Goal: Task Accomplishment & Management: Manage account settings

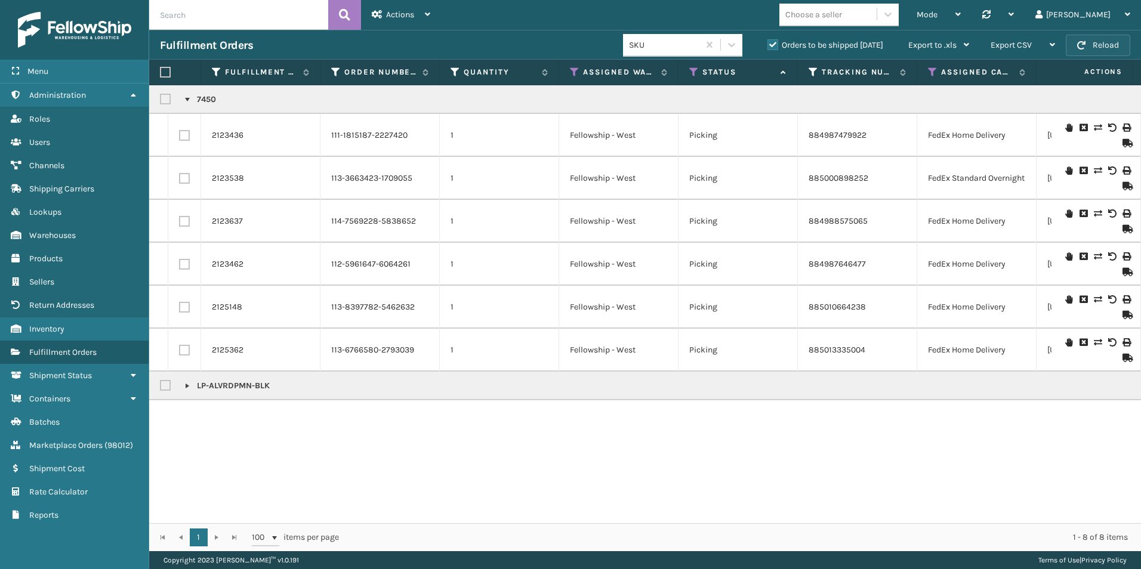
click at [1101, 47] on button "Reload" at bounding box center [1098, 45] width 64 height 21
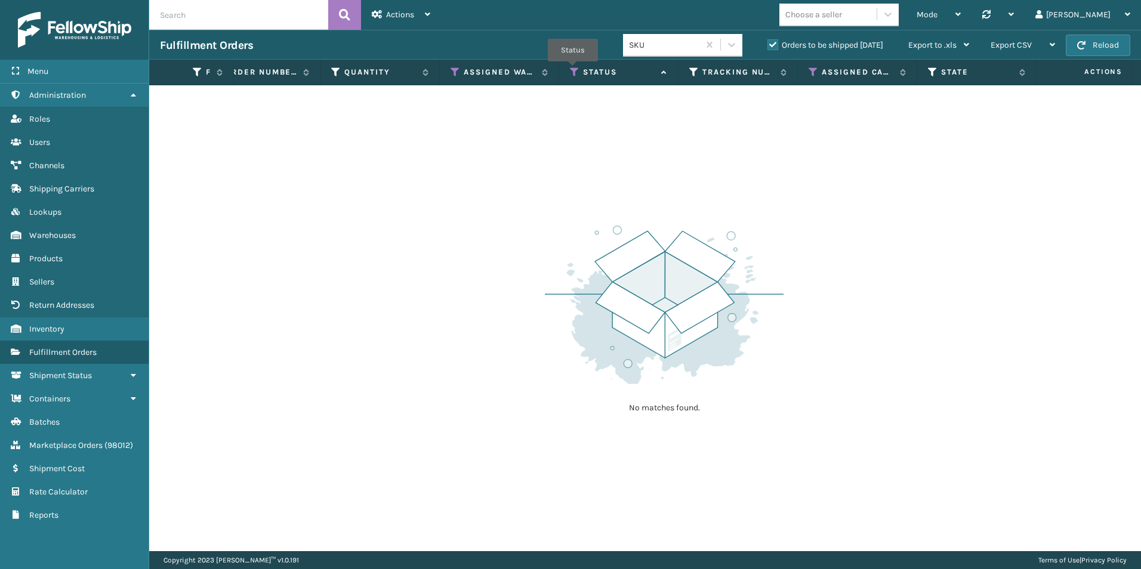
click at [573, 70] on icon at bounding box center [575, 72] width 10 height 11
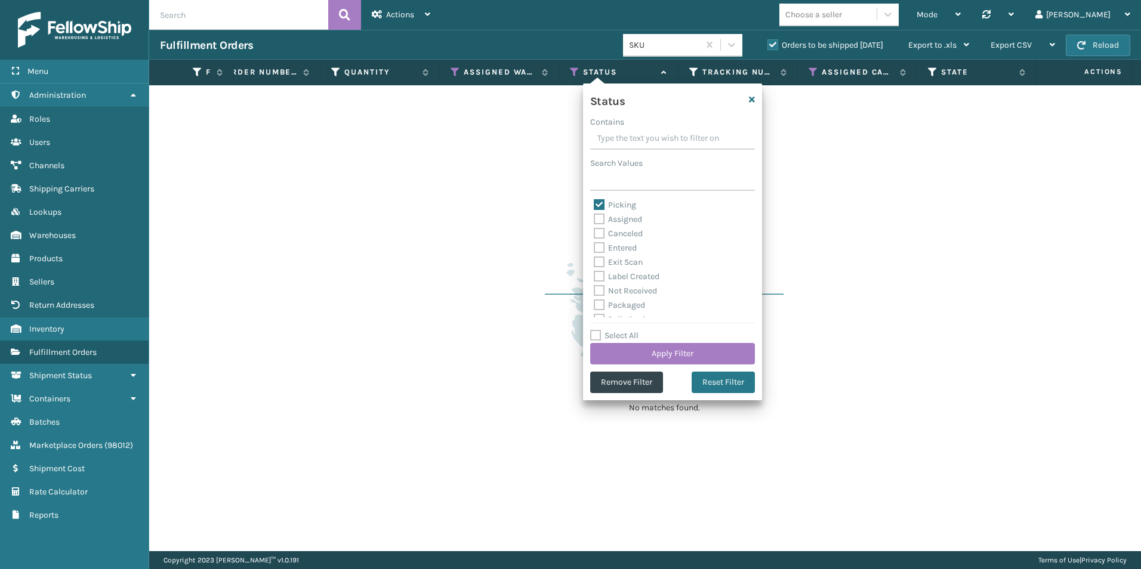
click at [597, 201] on label "Picking" at bounding box center [615, 205] width 42 height 10
click at [594, 201] on input "Picking" at bounding box center [594, 202] width 1 height 8
checkbox input "false"
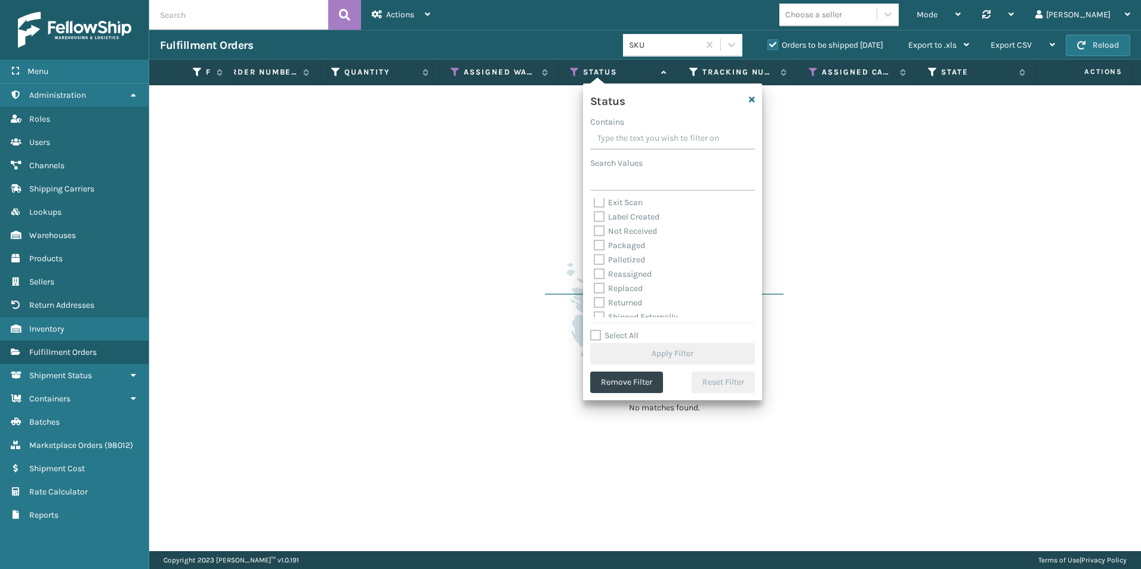
click at [599, 257] on label "Palletized" at bounding box center [619, 260] width 51 height 10
click at [594, 257] on input "Palletized" at bounding box center [594, 257] width 1 height 8
checkbox input "true"
click at [668, 353] on button "Apply Filter" at bounding box center [672, 353] width 165 height 21
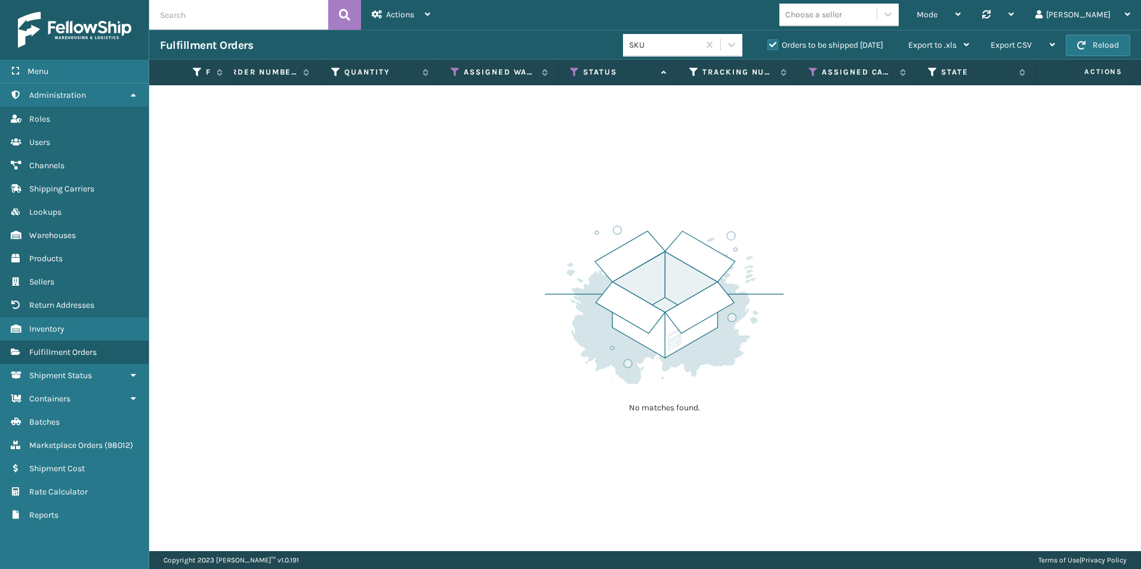
click at [772, 44] on label "Orders to be shipped [DATE]" at bounding box center [826, 45] width 116 height 10
click at [768, 44] on input "Orders to be shipped [DATE]" at bounding box center [768, 42] width 1 height 8
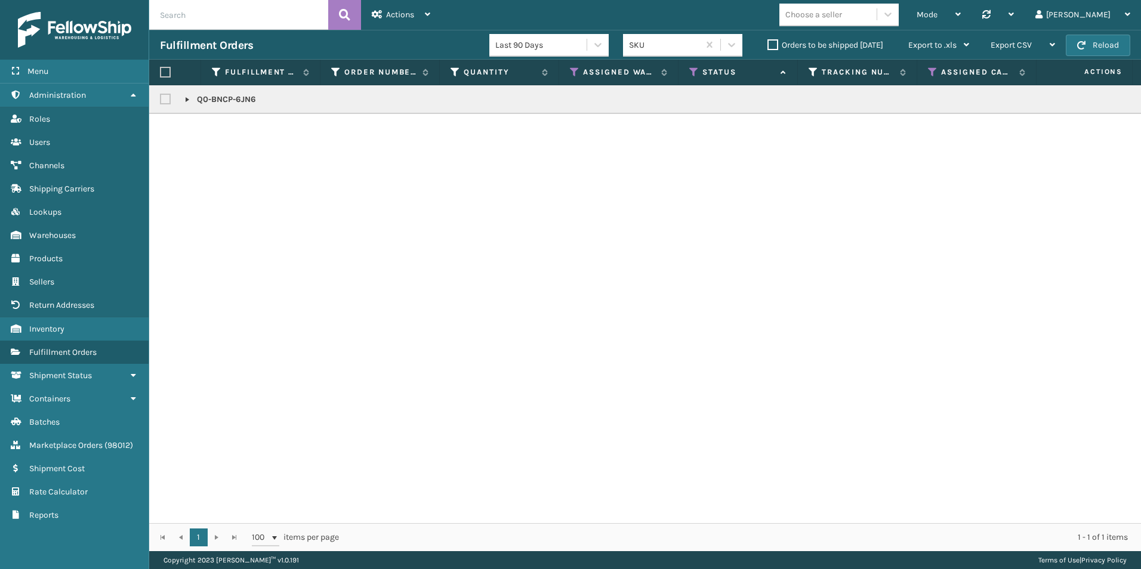
click at [185, 99] on link at bounding box center [188, 100] width 10 height 10
click at [1123, 143] on icon at bounding box center [1126, 143] width 7 height 8
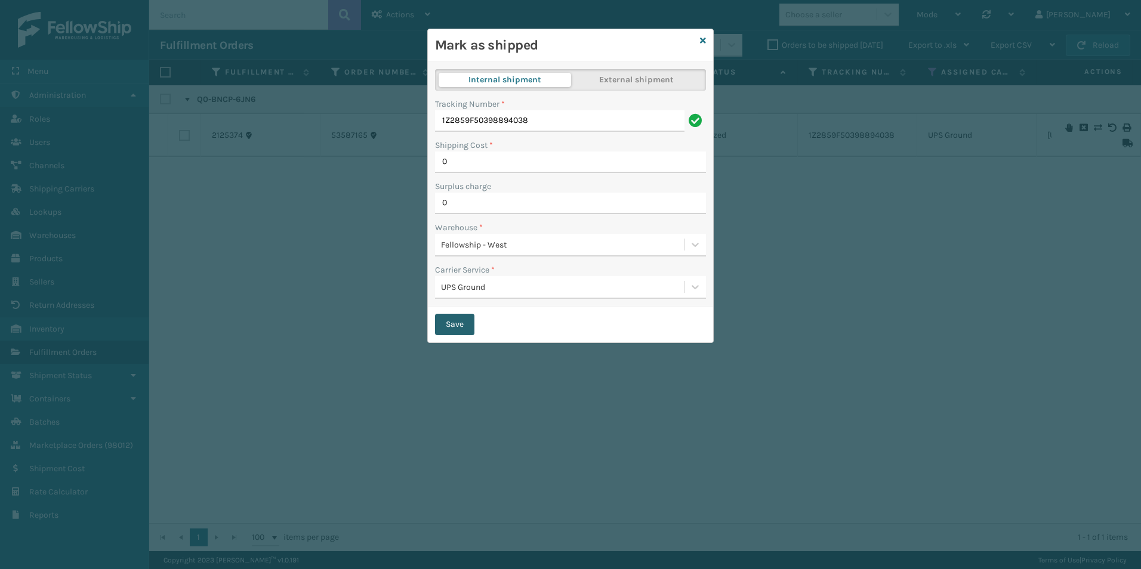
click at [449, 321] on button "Save" at bounding box center [454, 324] width 39 height 21
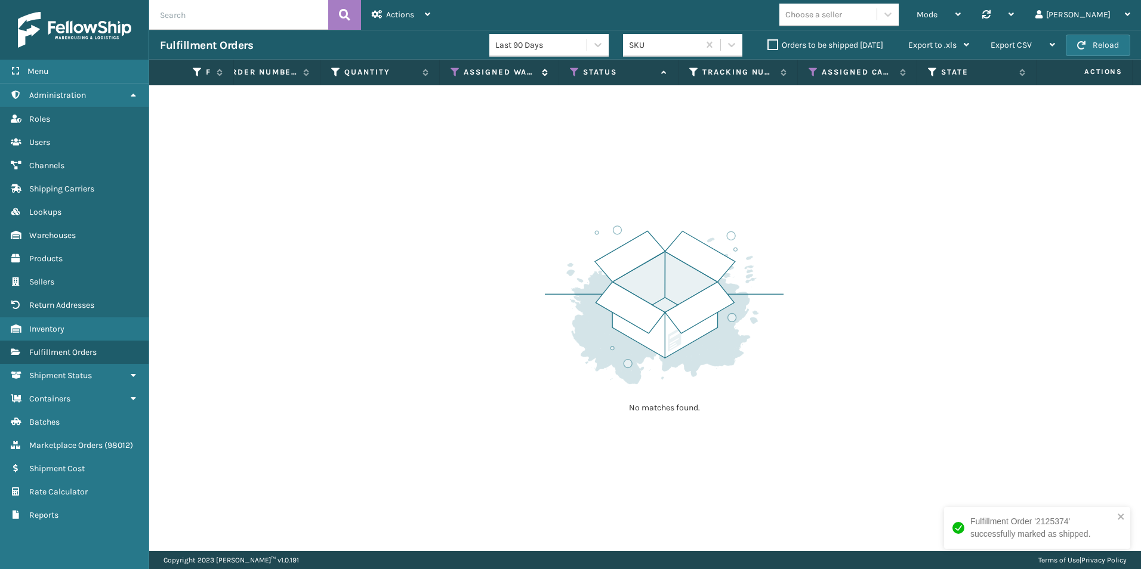
click at [449, 74] on th "Assigned Warehouse" at bounding box center [499, 73] width 119 height 26
click at [452, 74] on icon at bounding box center [456, 72] width 10 height 11
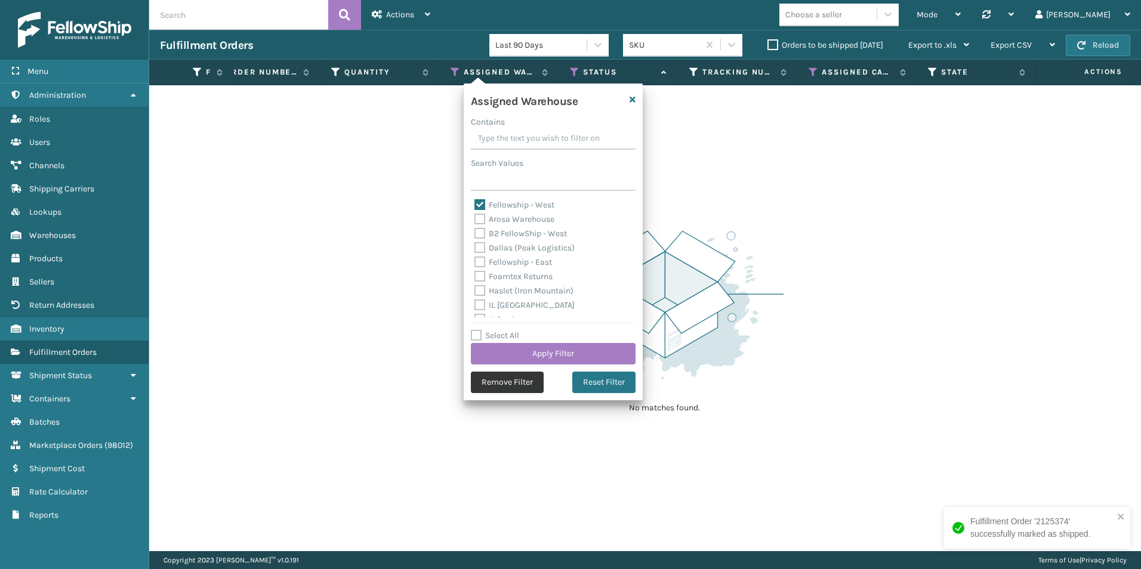
click at [510, 386] on button "Remove Filter" at bounding box center [507, 382] width 73 height 21
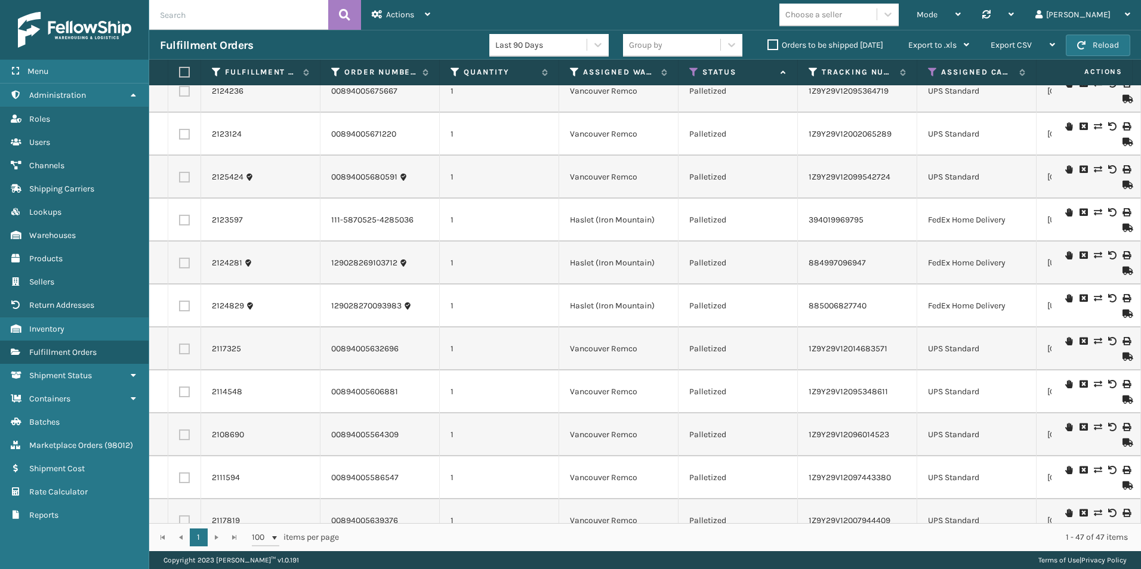
scroll to position [1247, 0]
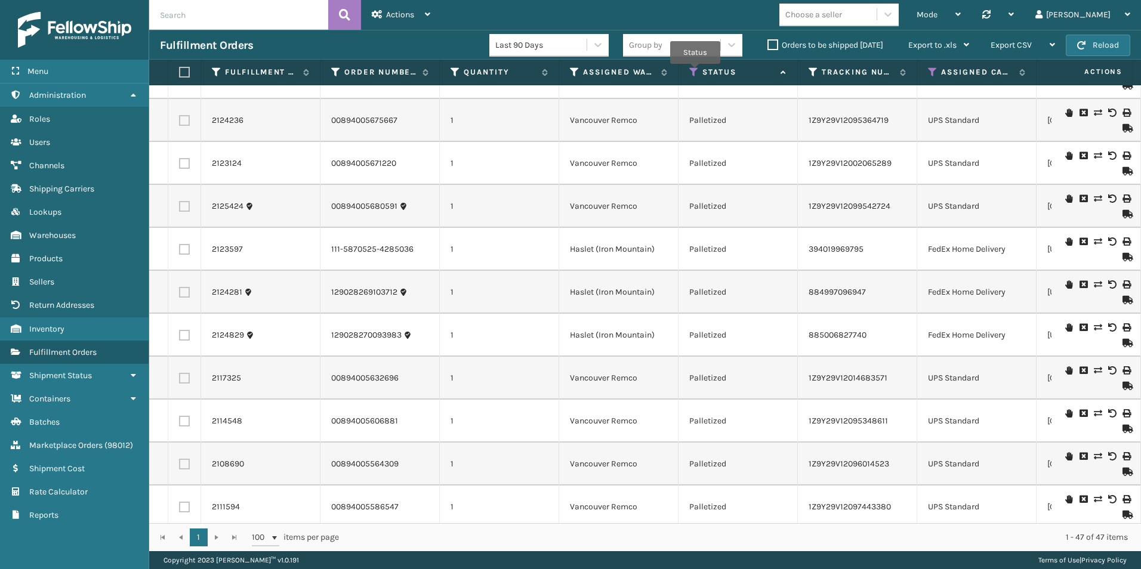
click at [695, 72] on icon at bounding box center [694, 72] width 10 height 11
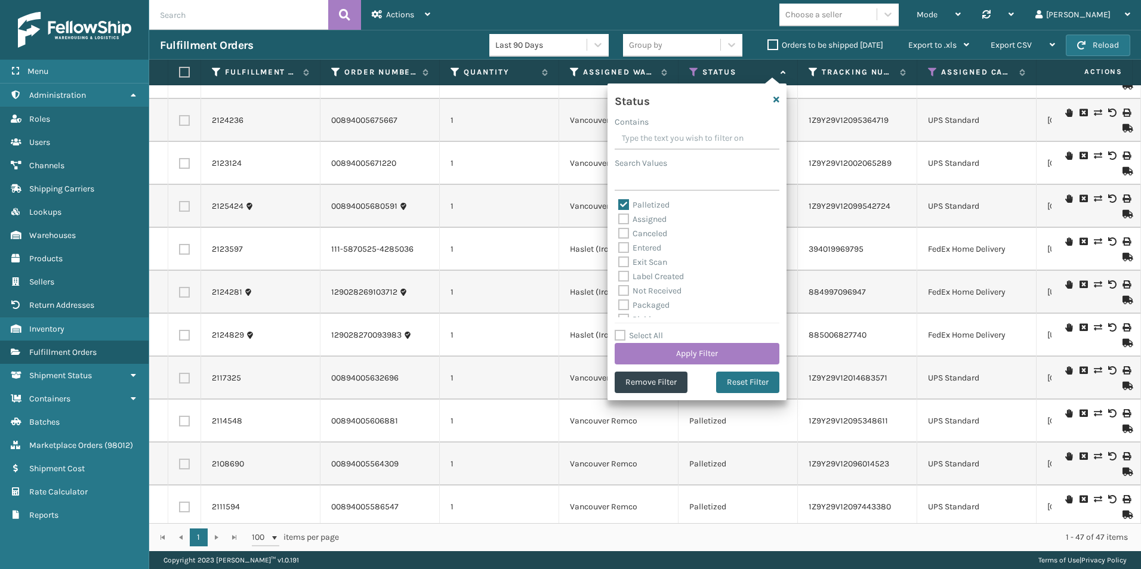
click at [448, 47] on div "Fulfillment Orders" at bounding box center [324, 45] width 329 height 14
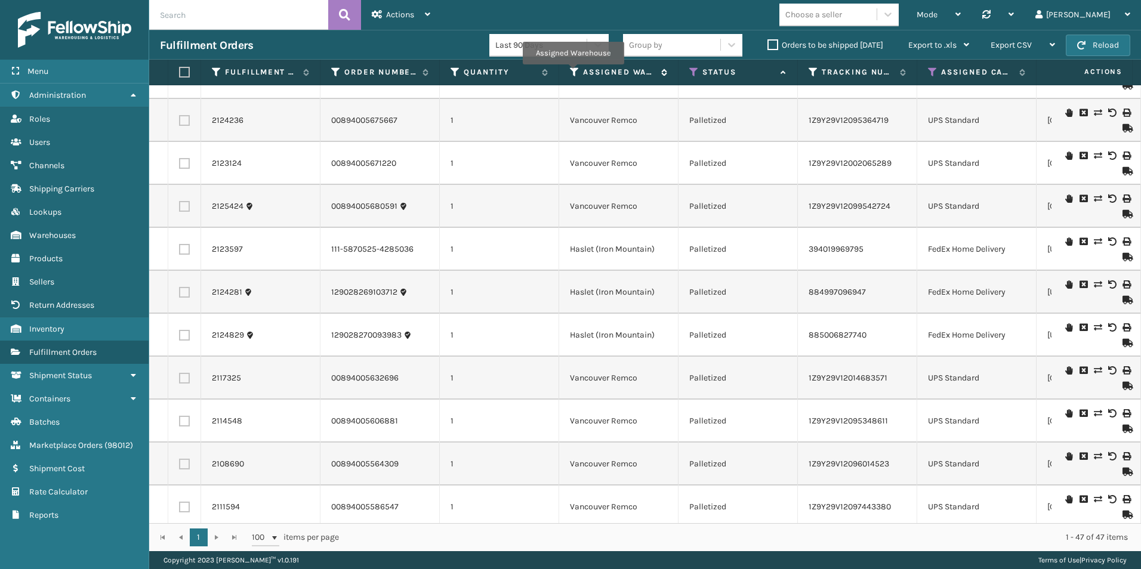
click at [573, 73] on icon at bounding box center [575, 72] width 10 height 11
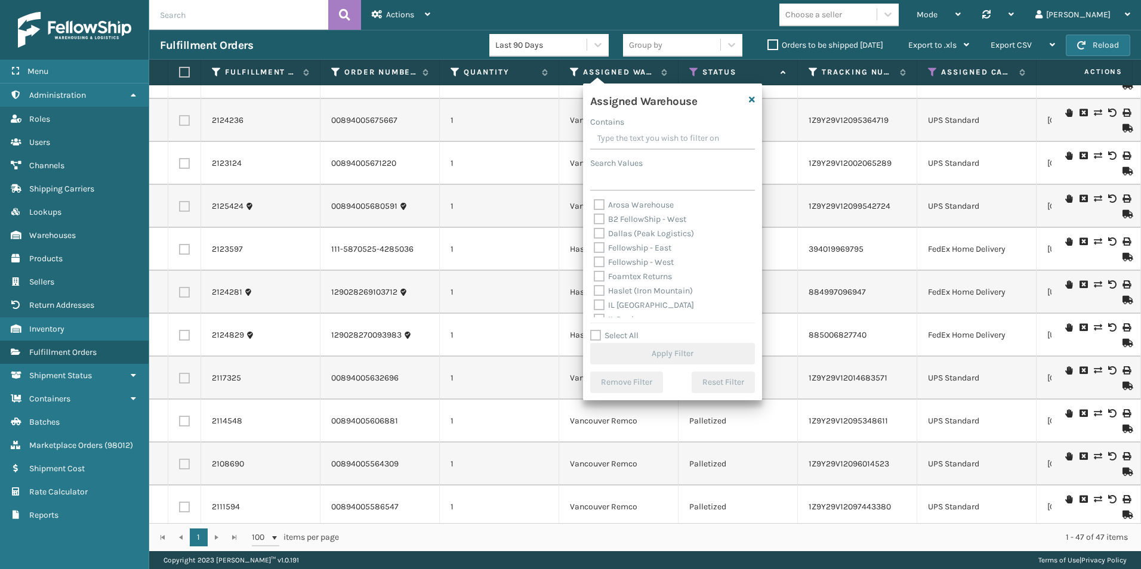
click at [596, 288] on label "Haslet (Iron Mountain)" at bounding box center [643, 291] width 99 height 10
click at [594, 288] on input "Haslet (Iron Mountain)" at bounding box center [594, 288] width 1 height 8
checkbox input "true"
click at [646, 352] on button "Apply Filter" at bounding box center [672, 353] width 165 height 21
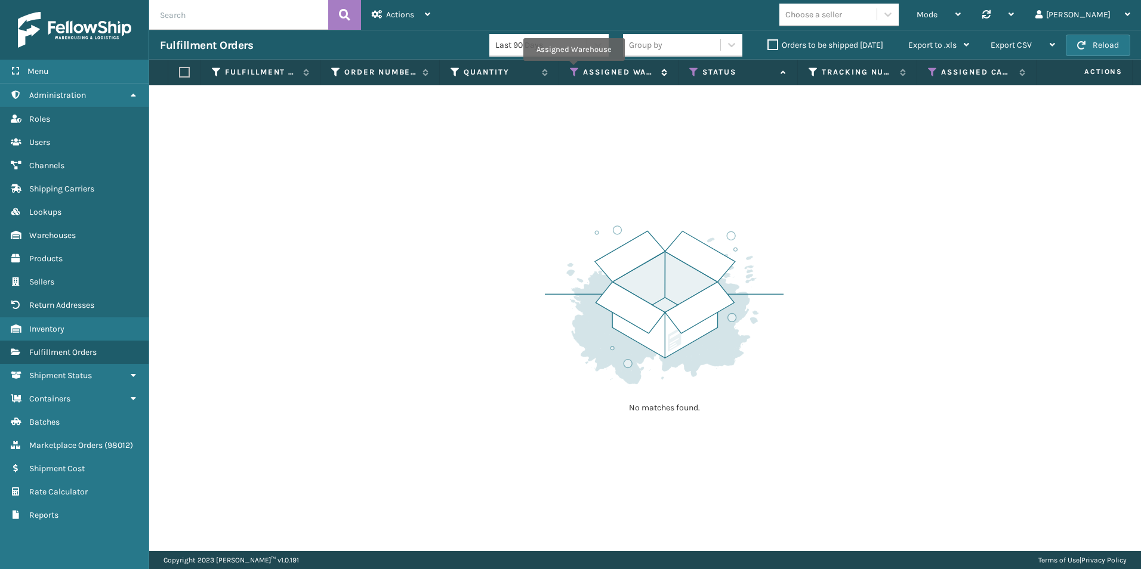
click at [574, 69] on icon at bounding box center [575, 72] width 10 height 11
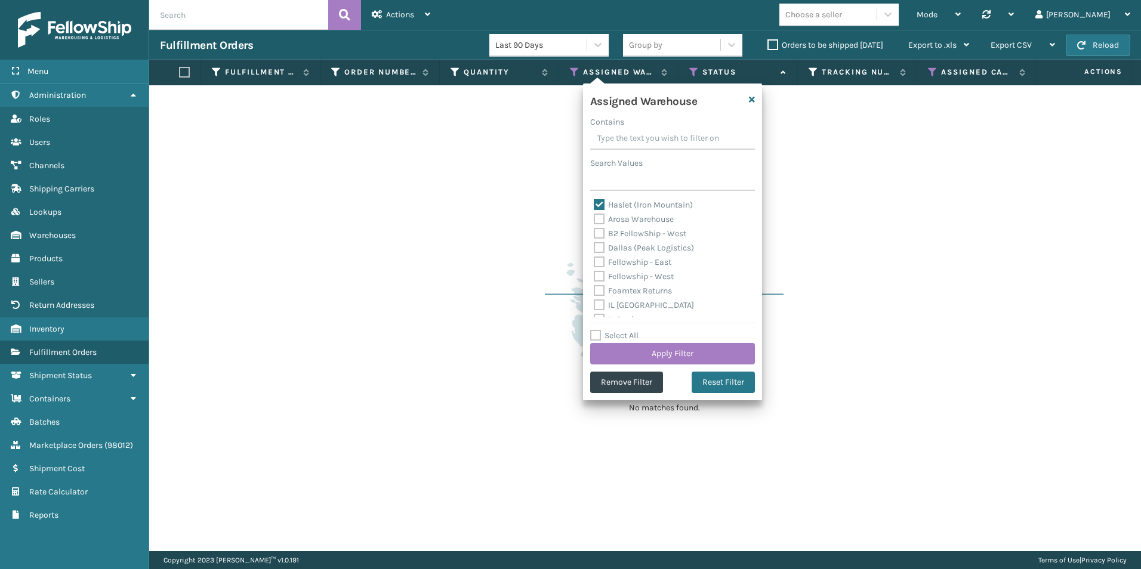
click at [599, 204] on label "Haslet (Iron Mountain)" at bounding box center [643, 205] width 99 height 10
click at [594, 204] on input "Haslet (Iron Mountain)" at bounding box center [594, 202] width 1 height 8
checkbox input "false"
click at [599, 278] on label "Fellowship - West" at bounding box center [634, 277] width 80 height 10
click at [594, 278] on input "Fellowship - West" at bounding box center [594, 274] width 1 height 8
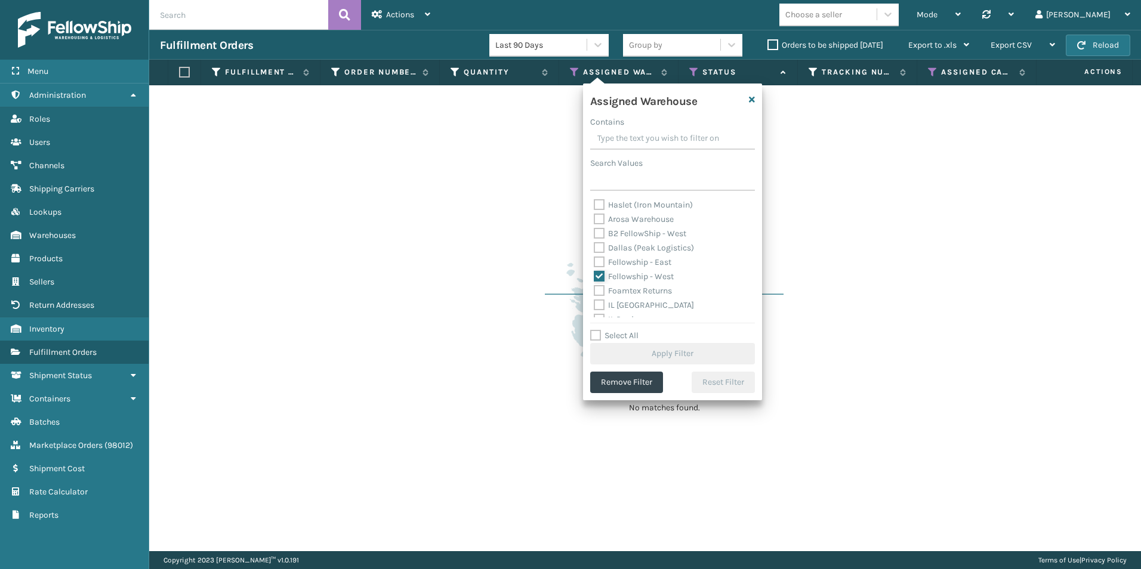
checkbox input "true"
click at [666, 360] on button "Apply Filter" at bounding box center [672, 353] width 165 height 21
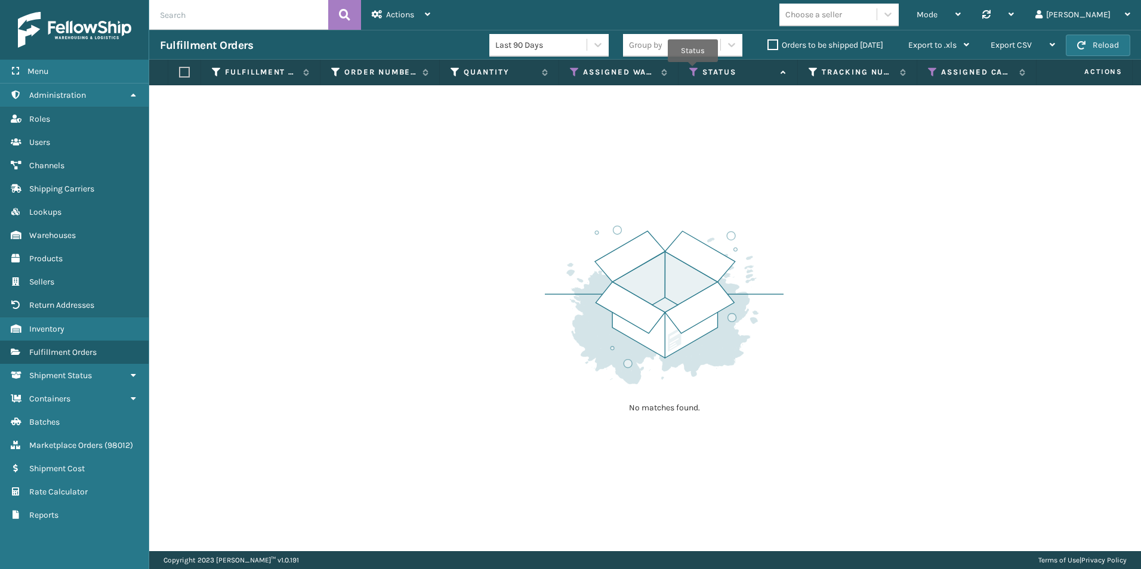
click at [692, 70] on icon at bounding box center [694, 72] width 10 height 11
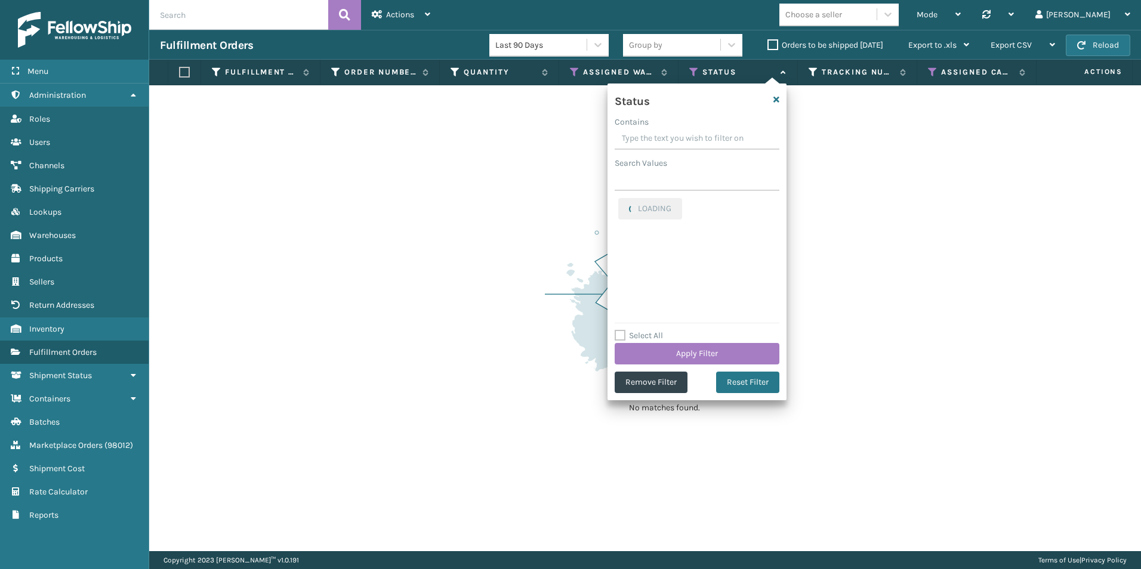
click at [773, 45] on label "Orders to be shipped [DATE]" at bounding box center [826, 45] width 116 height 10
click at [768, 45] on input "Orders to be shipped [DATE]" at bounding box center [768, 42] width 1 height 8
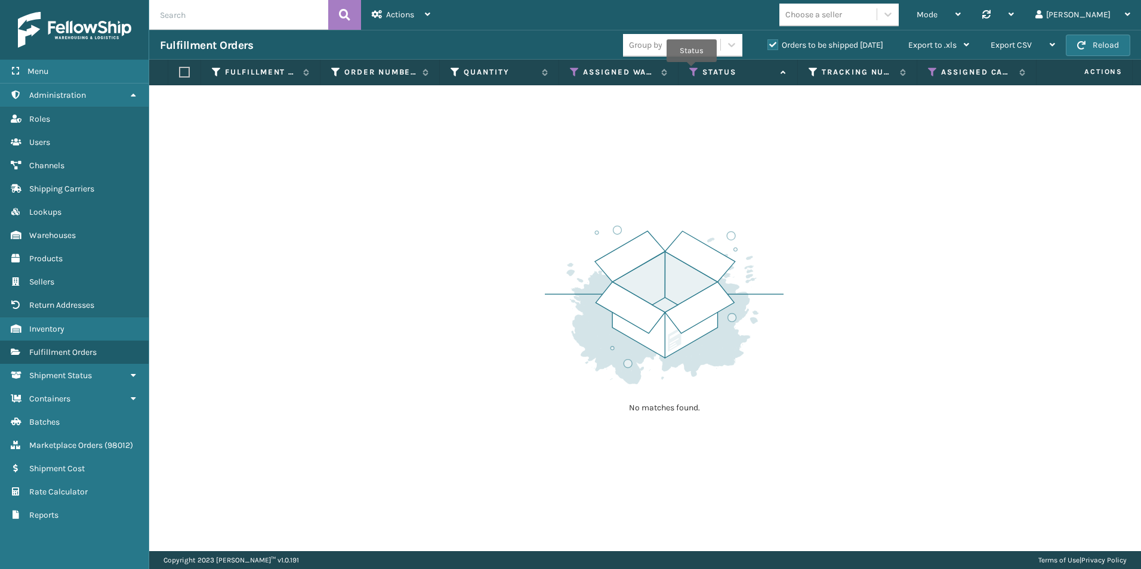
click at [696, 71] on icon at bounding box center [694, 72] width 10 height 11
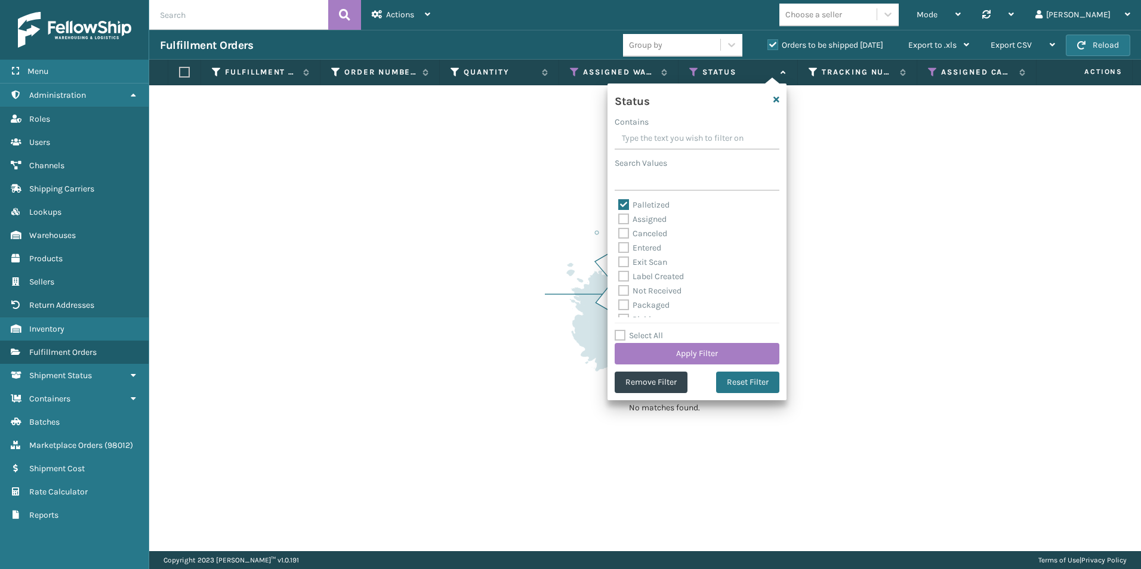
click at [622, 218] on label "Assigned" at bounding box center [642, 219] width 48 height 10
click at [619, 218] on input "Assigned" at bounding box center [618, 216] width 1 height 8
checkbox input "true"
click at [624, 203] on label "Palletized" at bounding box center [643, 205] width 51 height 10
click at [619, 203] on input "Palletized" at bounding box center [618, 202] width 1 height 8
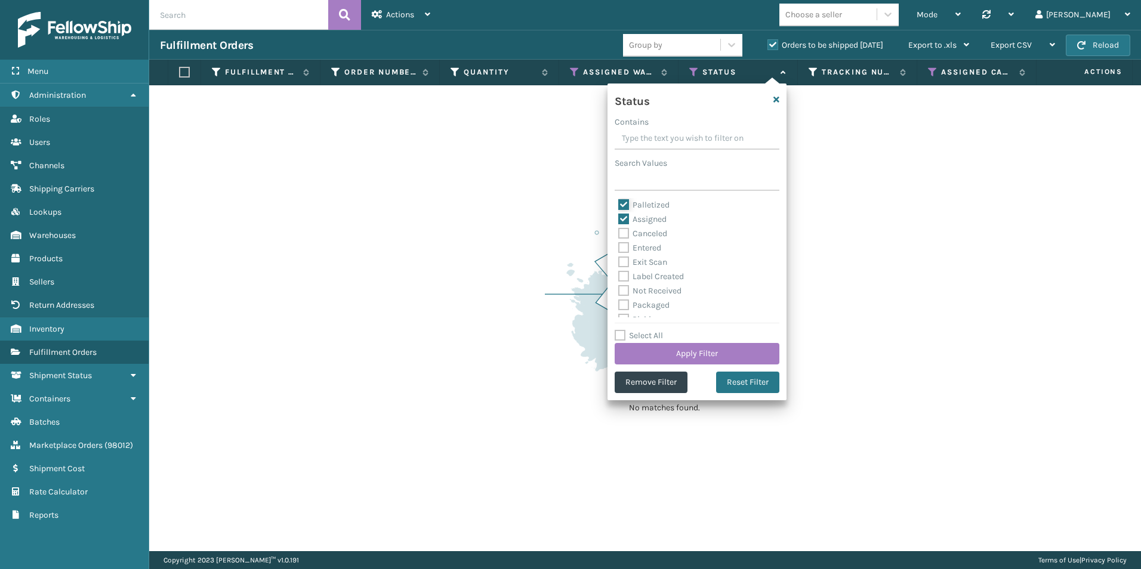
checkbox input "false"
click at [687, 356] on button "Apply Filter" at bounding box center [697, 353] width 165 height 21
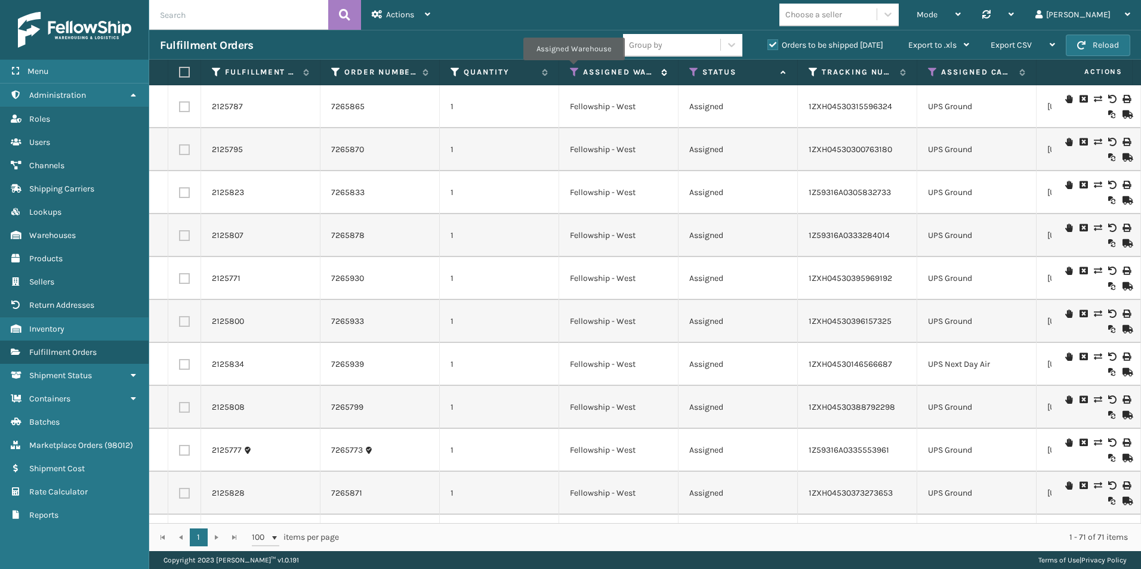
click at [574, 69] on icon at bounding box center [575, 72] width 10 height 11
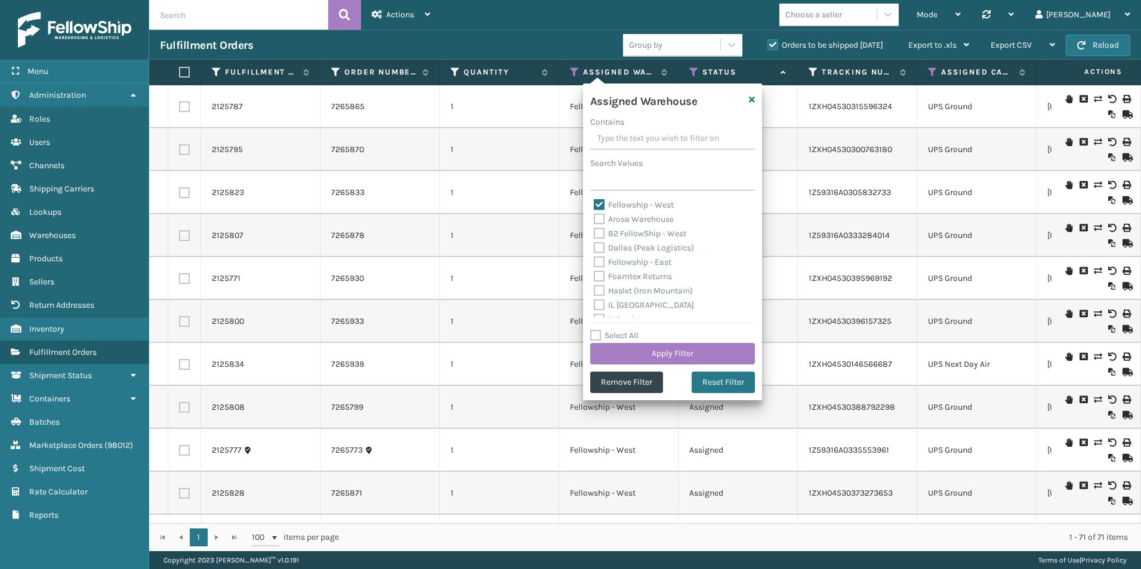
click at [597, 204] on label "Fellowship - West" at bounding box center [634, 205] width 80 height 10
click at [594, 204] on input "Fellowship - West" at bounding box center [594, 202] width 1 height 8
checkbox input "false"
click at [596, 261] on label "Fellowship - East" at bounding box center [633, 262] width 78 height 10
click at [594, 261] on input "Fellowship - East" at bounding box center [594, 259] width 1 height 8
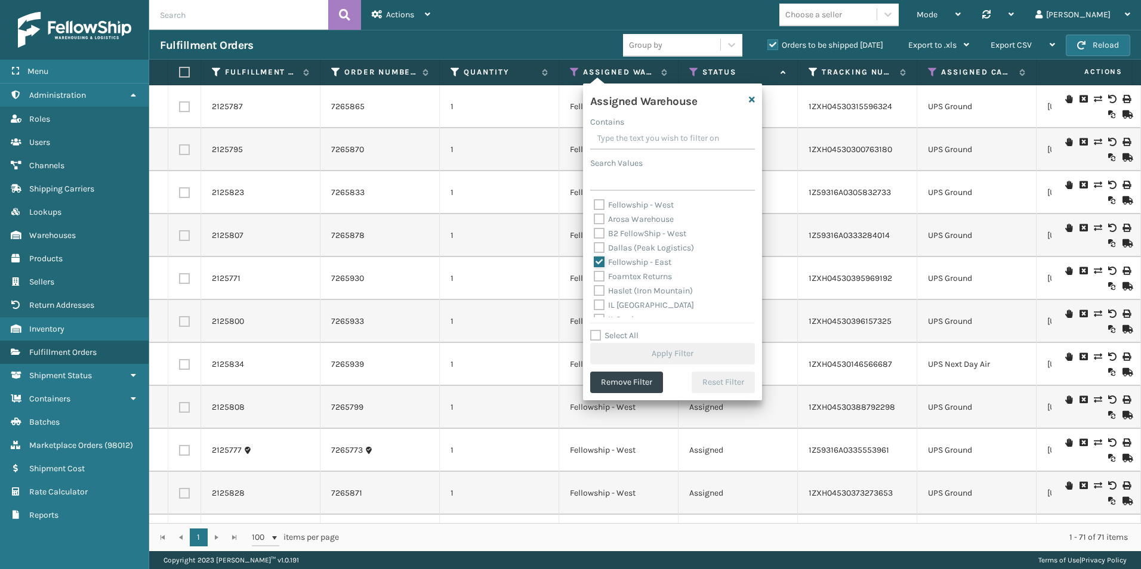
checkbox input "true"
click at [665, 356] on button "Apply Filter" at bounding box center [672, 353] width 165 height 21
